Goal: Download file/media

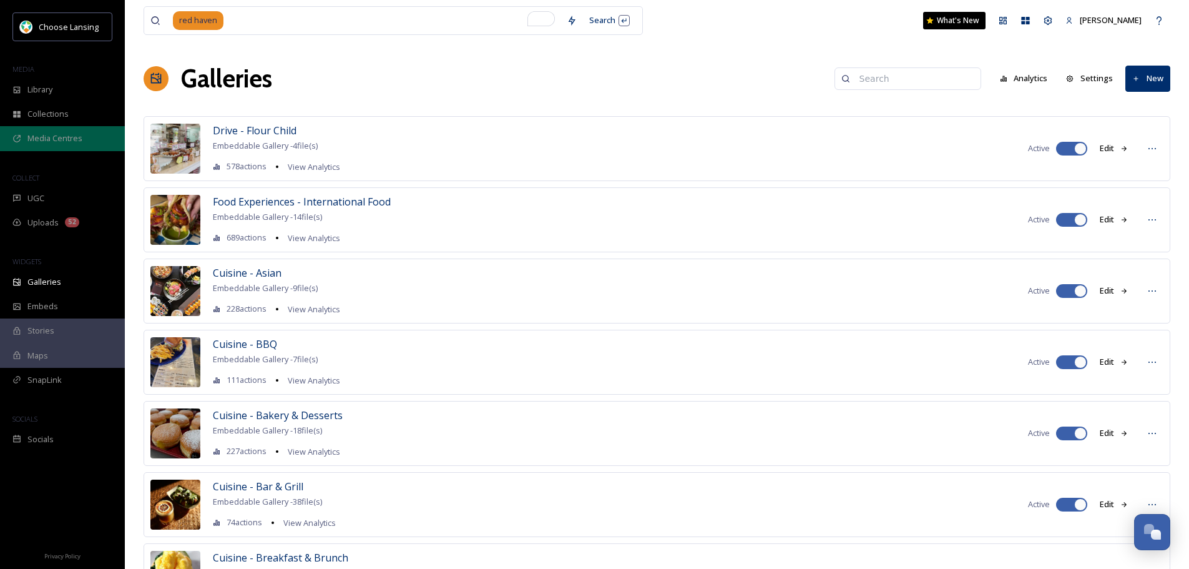
click at [64, 145] on div "Media Centres" at bounding box center [62, 138] width 125 height 24
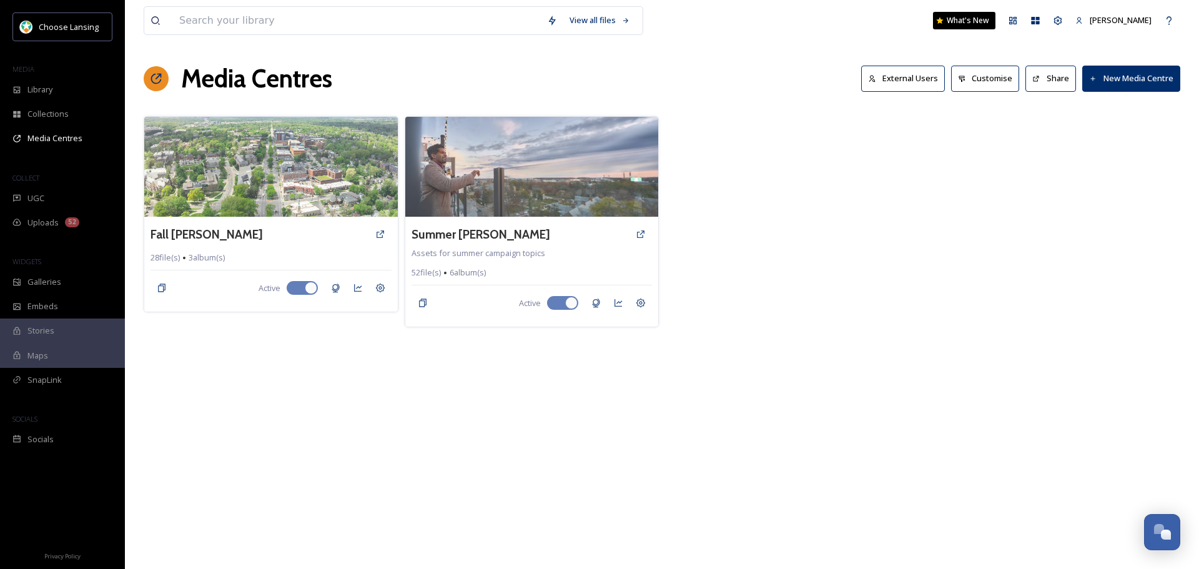
click at [208, 194] on img at bounding box center [270, 167] width 253 height 100
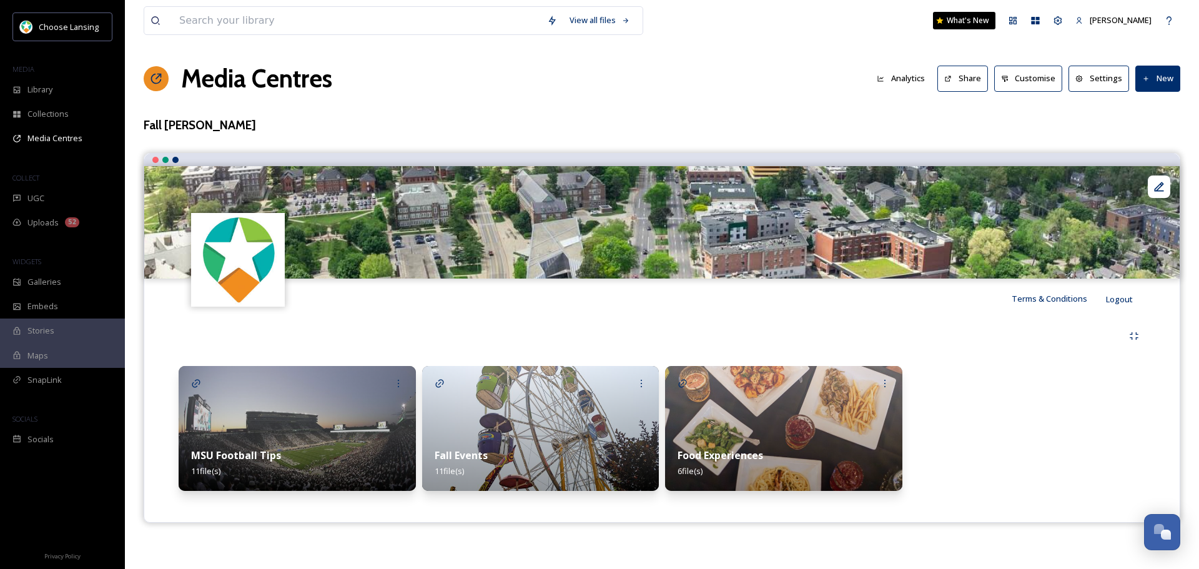
click at [315, 407] on img at bounding box center [297, 428] width 237 height 125
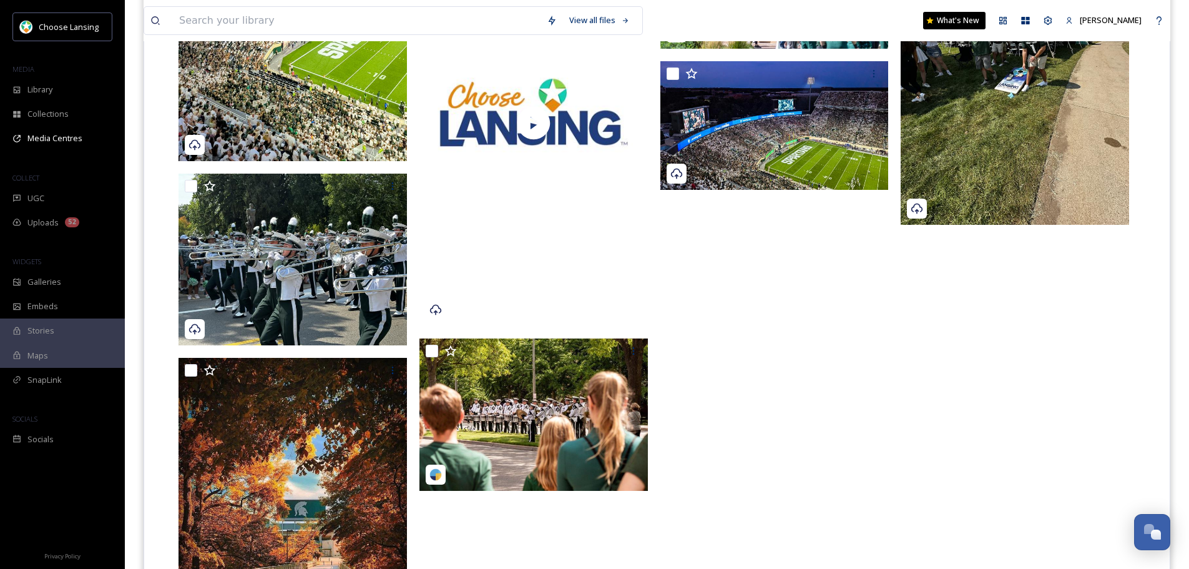
scroll to position [624, 0]
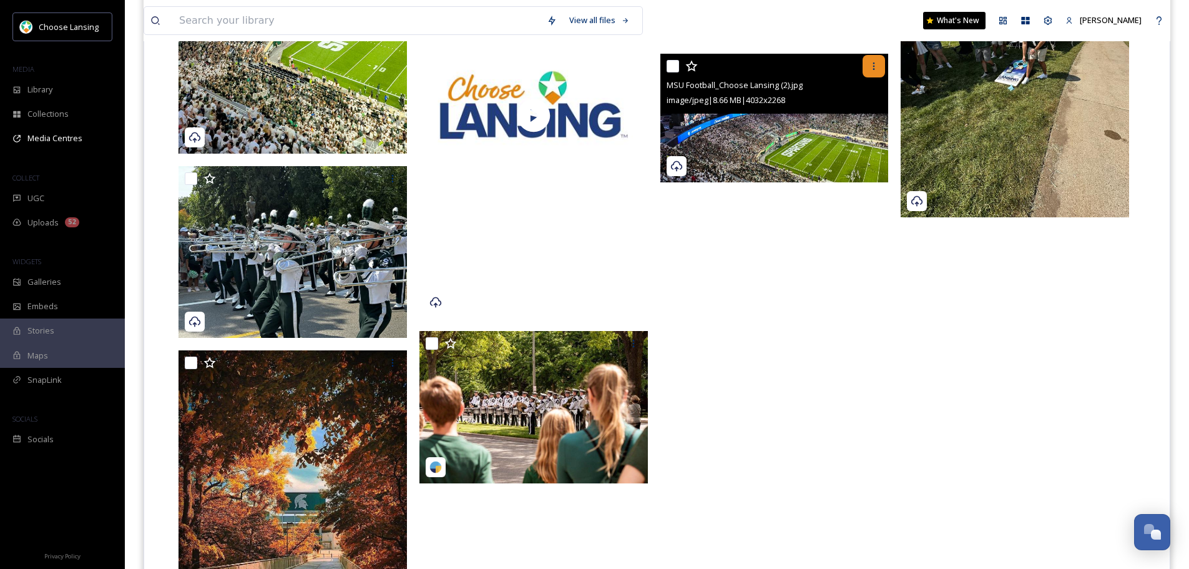
click at [880, 64] on div at bounding box center [874, 66] width 22 height 22
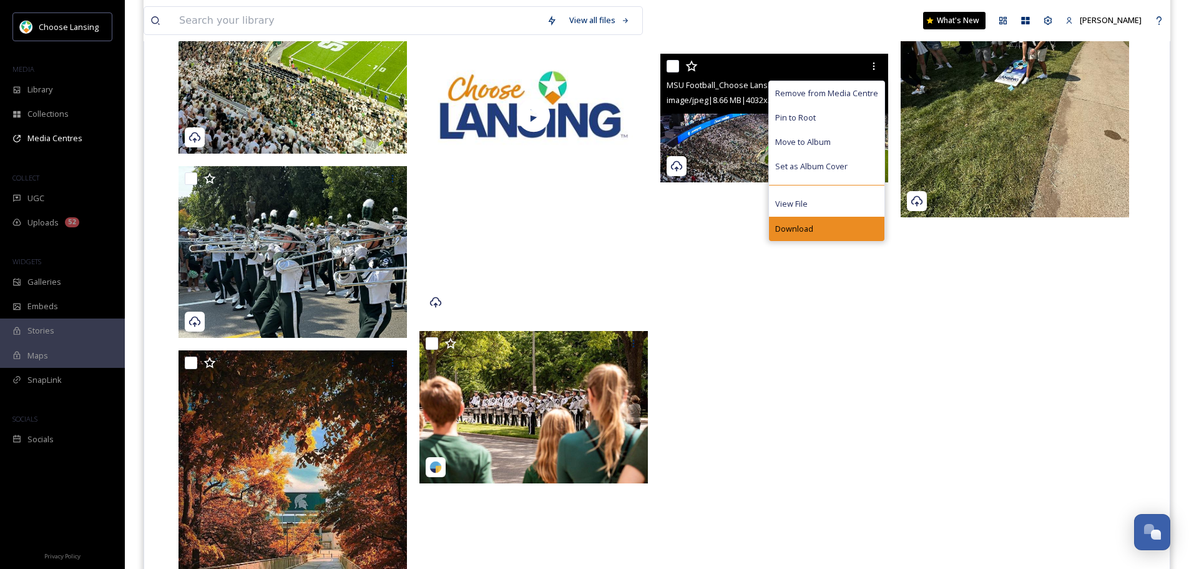
click at [810, 223] on span "Download" at bounding box center [794, 229] width 38 height 12
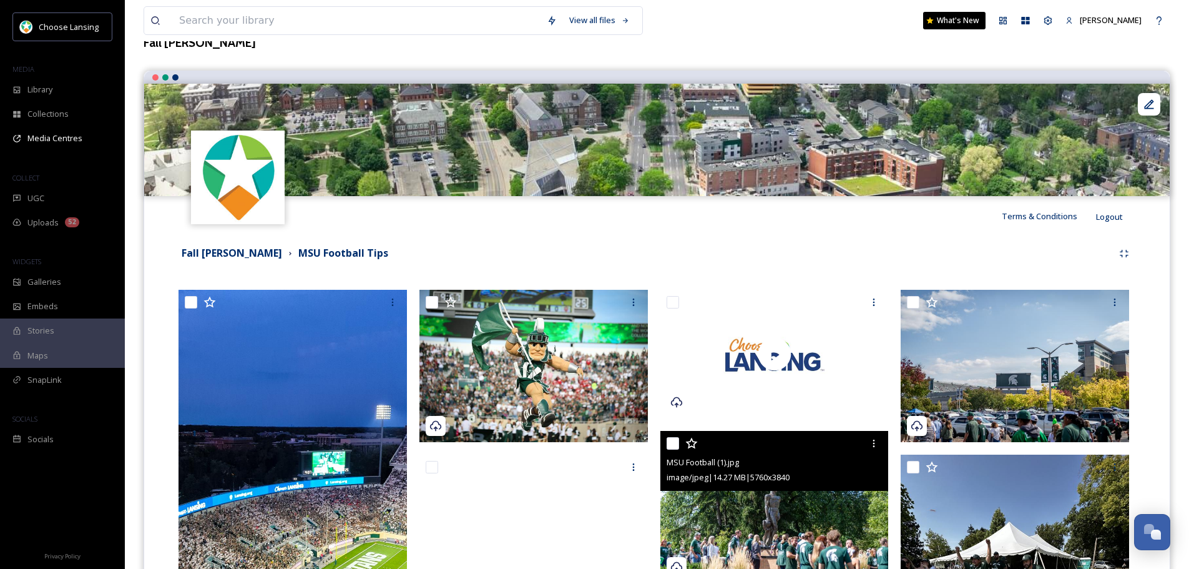
scroll to position [0, 0]
